Goal: Information Seeking & Learning: Learn about a topic

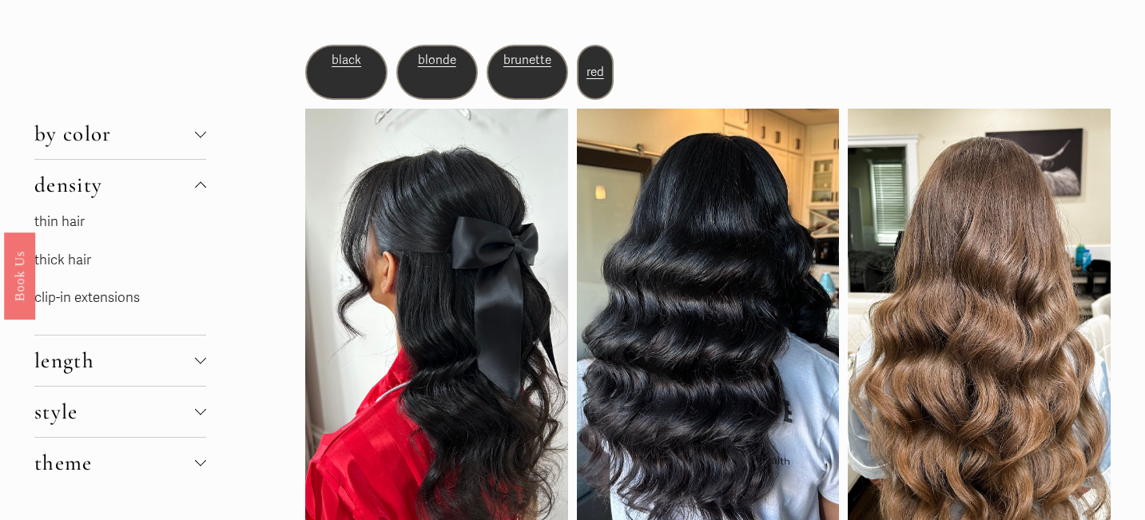
click at [88, 217] on p "thin hair" at bounding box center [120, 222] width 172 height 25
click at [82, 221] on link "thin hair" at bounding box center [59, 221] width 50 height 17
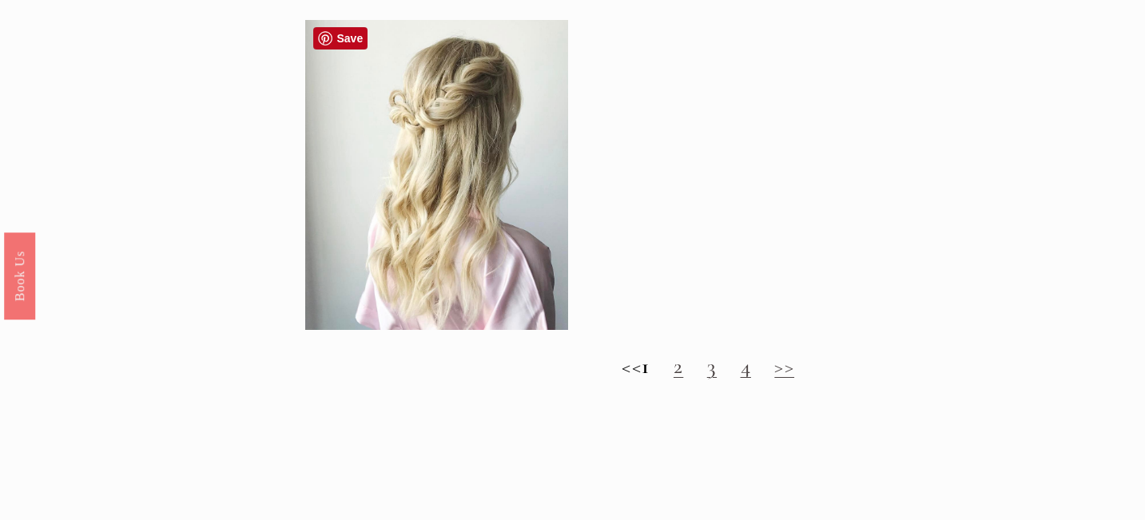
scroll to position [1533, 0]
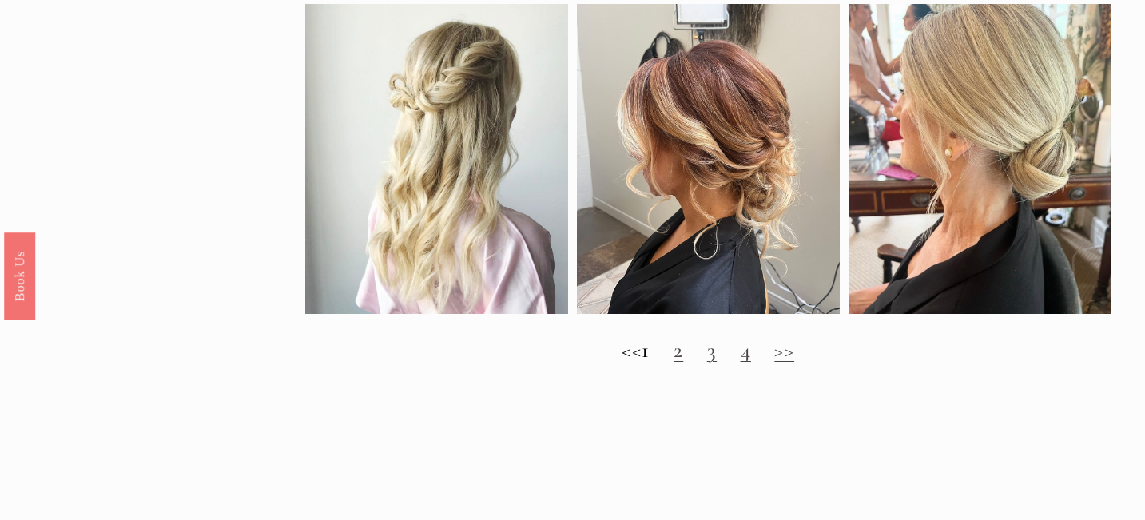
click at [722, 364] on div "<< 1 2 3 4 >>" at bounding box center [707, 350] width 805 height 55
click at [717, 360] on link "3" at bounding box center [712, 350] width 10 height 26
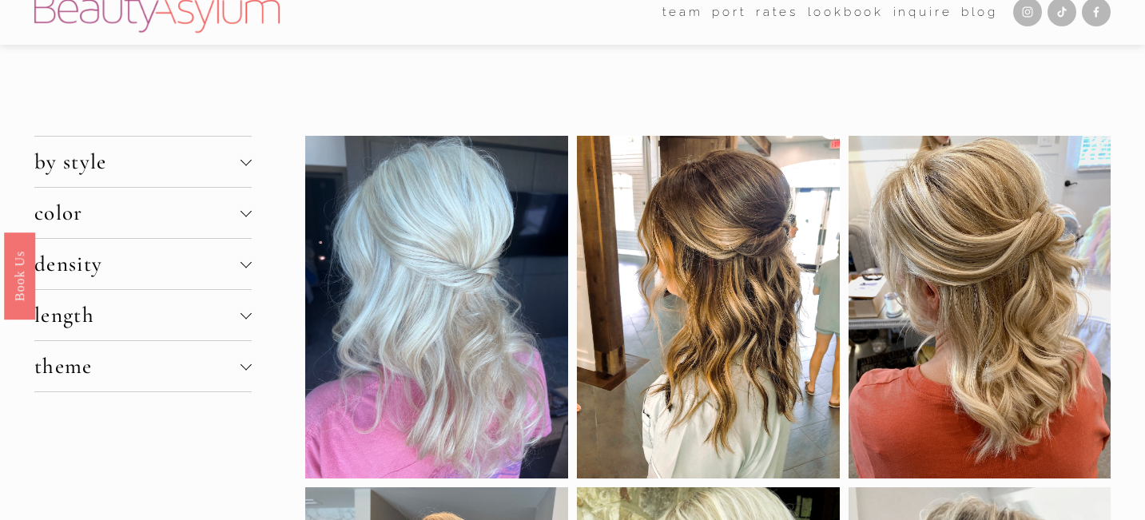
click at [243, 276] on button "density" at bounding box center [142, 264] width 217 height 50
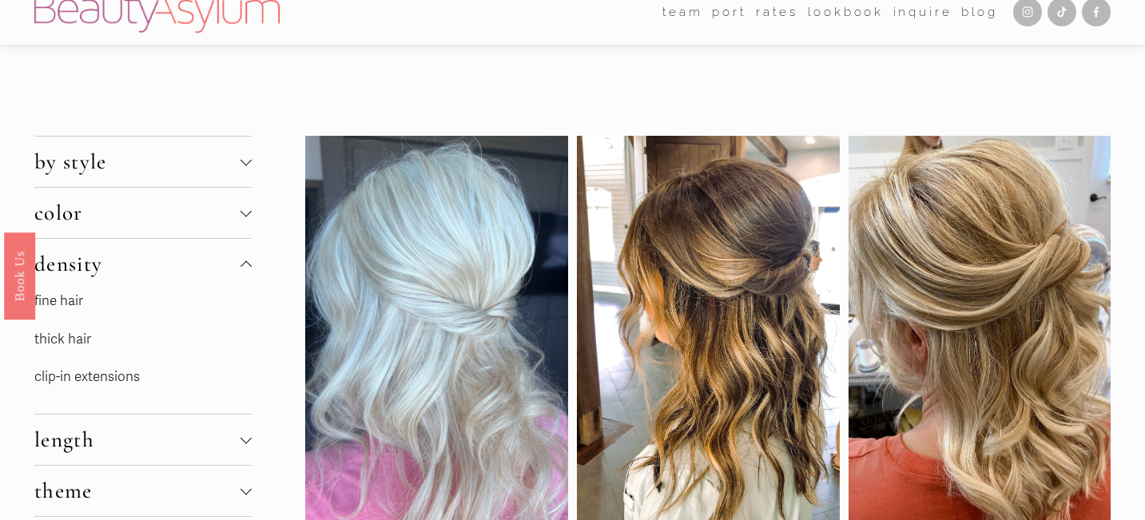
click at [78, 304] on link "fine hair" at bounding box center [58, 300] width 49 height 17
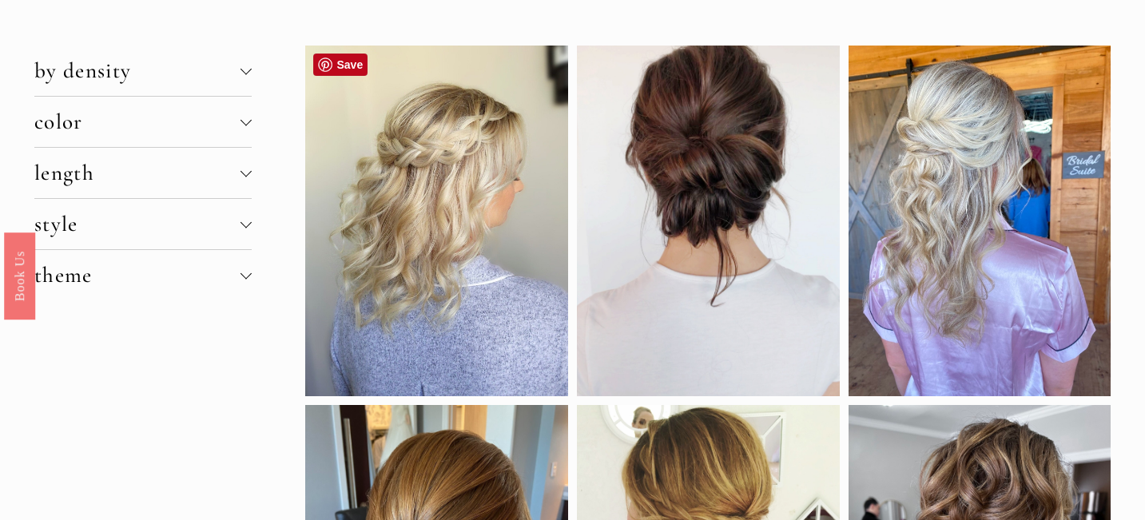
scroll to position [70, 0]
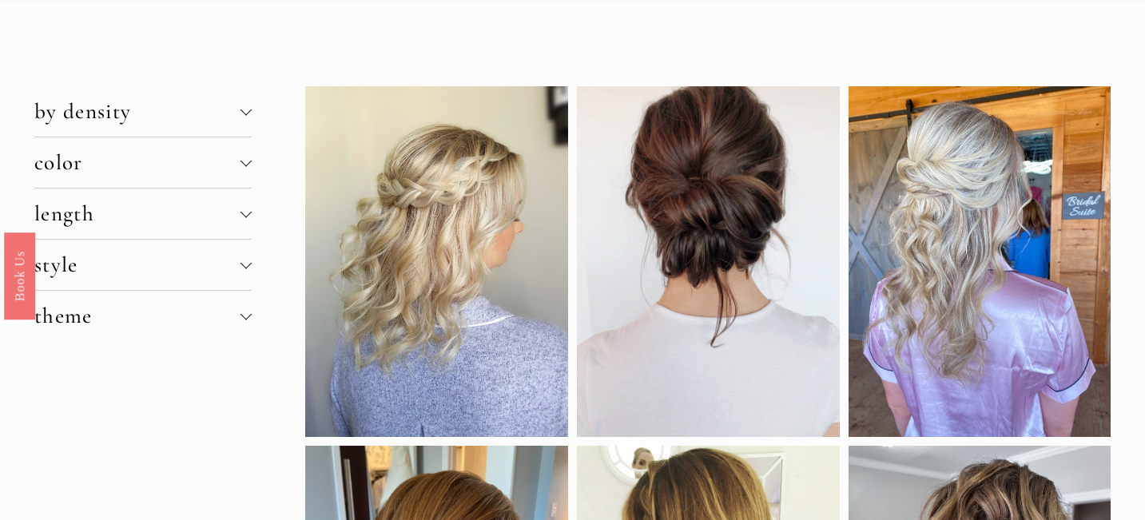
click at [233, 110] on span "by density" at bounding box center [137, 111] width 206 height 26
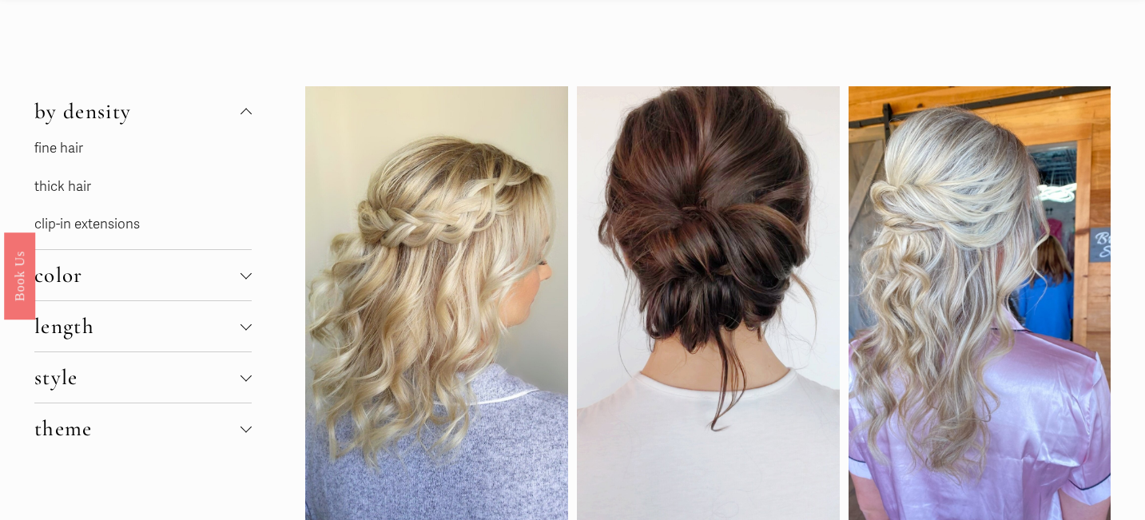
click at [89, 188] on link "thick hair" at bounding box center [62, 186] width 57 height 17
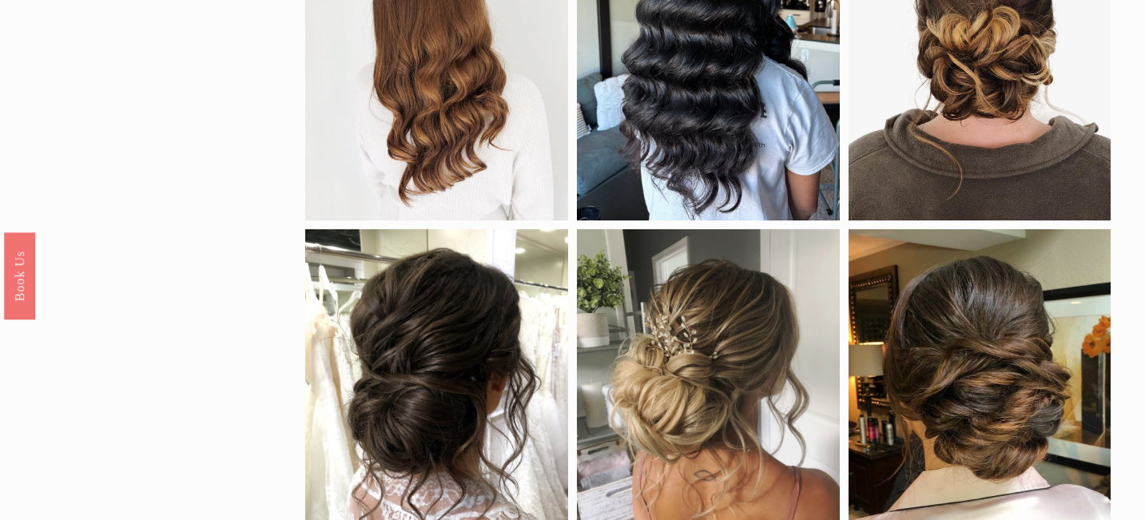
scroll to position [598, 0]
